Goal: Find contact information: Find contact information

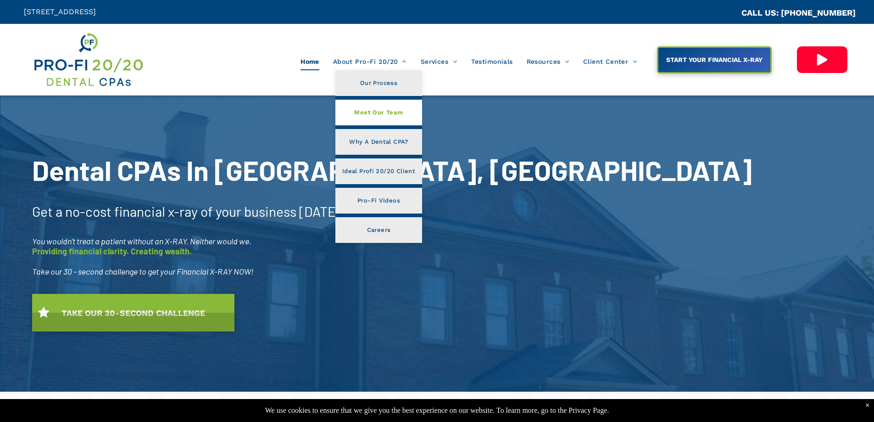
click at [359, 112] on span "Meet Our Team" at bounding box center [378, 112] width 49 height 12
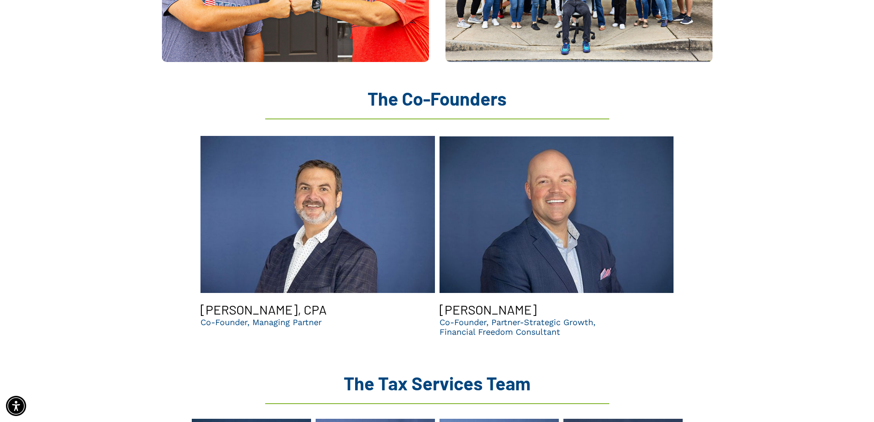
scroll to position [918, 0]
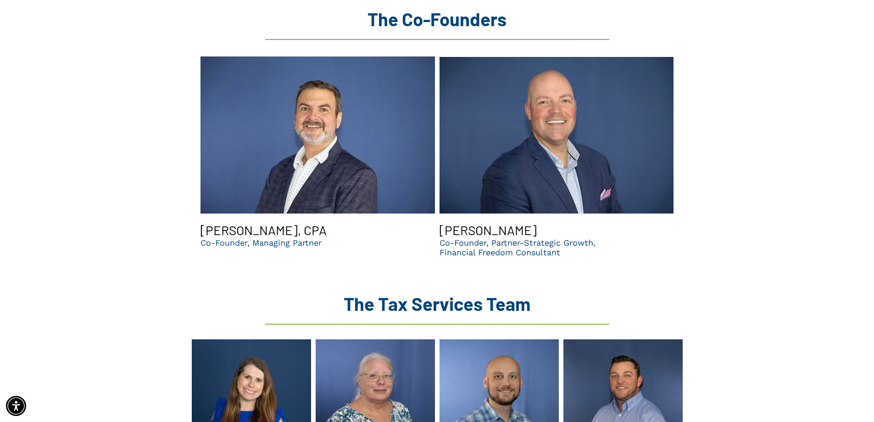
click at [262, 222] on h3 "[PERSON_NAME], CPA" at bounding box center [264, 230] width 126 height 16
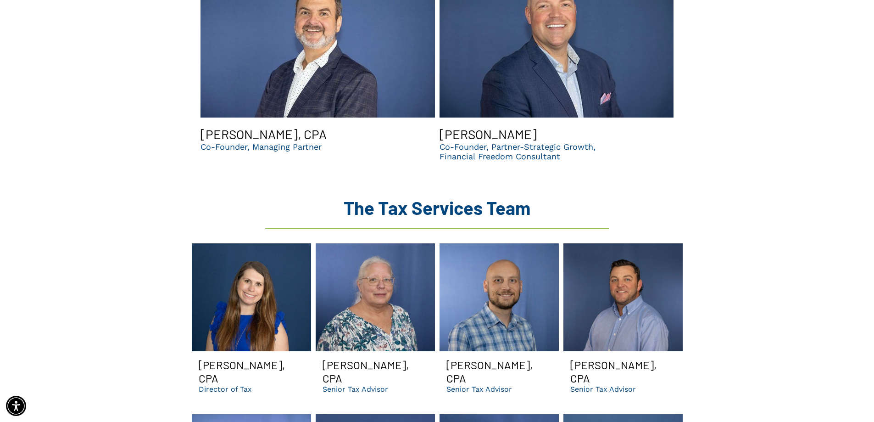
scroll to position [872, 0]
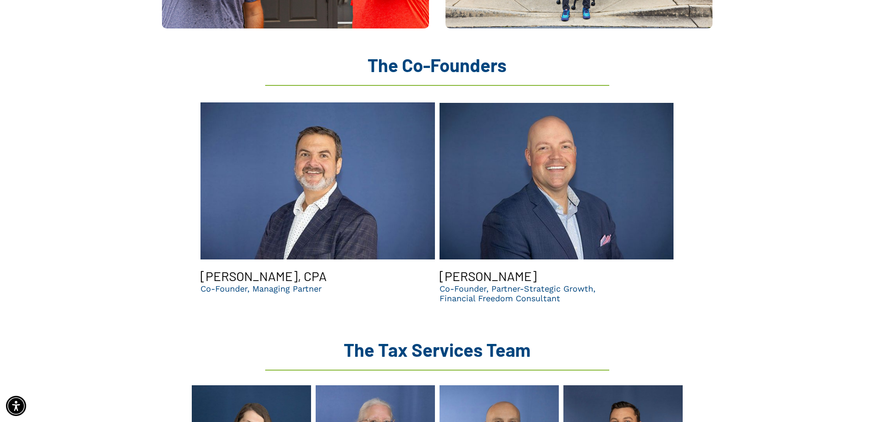
click at [278, 284] on p "Co-Founder, Managing Partner" at bounding box center [261, 289] width 121 height 10
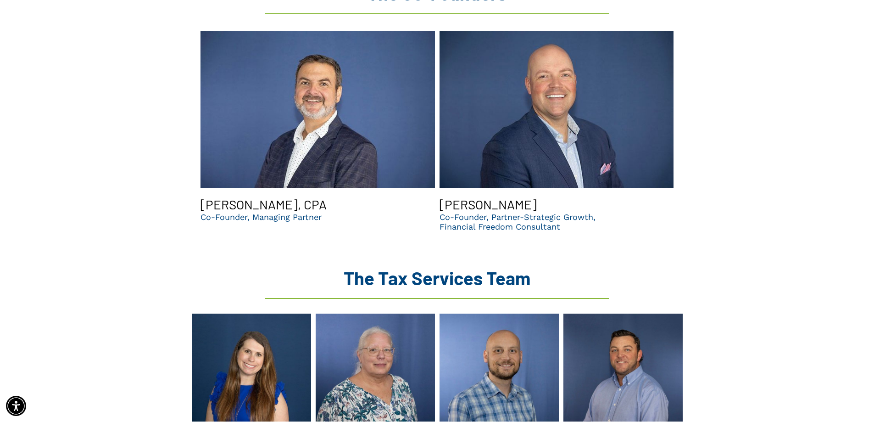
scroll to position [918, 0]
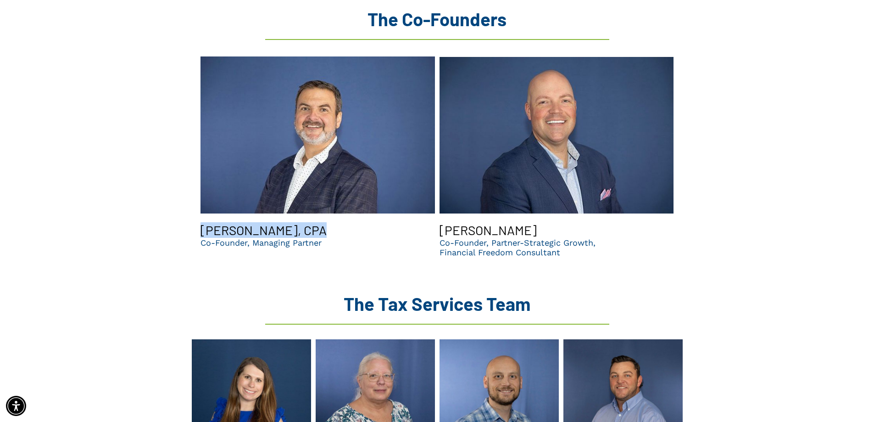
drag, startPoint x: 191, startPoint y: 217, endPoint x: 306, endPoint y: 217, distance: 114.7
copy h3 "[PERSON_NAME], CPA"
click at [474, 222] on h3 "[PERSON_NAME]" at bounding box center [488, 230] width 97 height 16
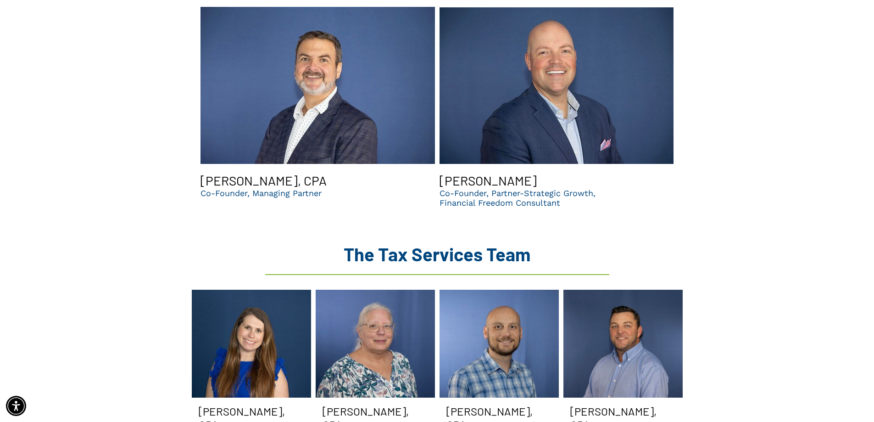
scroll to position [964, 0]
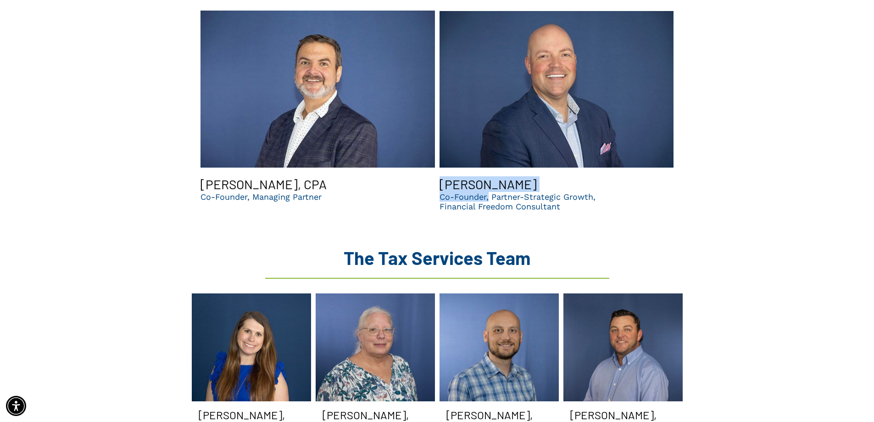
drag, startPoint x: 425, startPoint y: 167, endPoint x: 490, endPoint y: 179, distance: 65.8
click at [490, 179] on div "[PERSON_NAME], CPA Co-Founder, Managing Partner [PERSON_NAME] Co-Founder, Partn…" at bounding box center [437, 113] width 478 height 214
copy div "[PERSON_NAME] Co-Founder,"
